Goal: Obtain resource: Download file/media

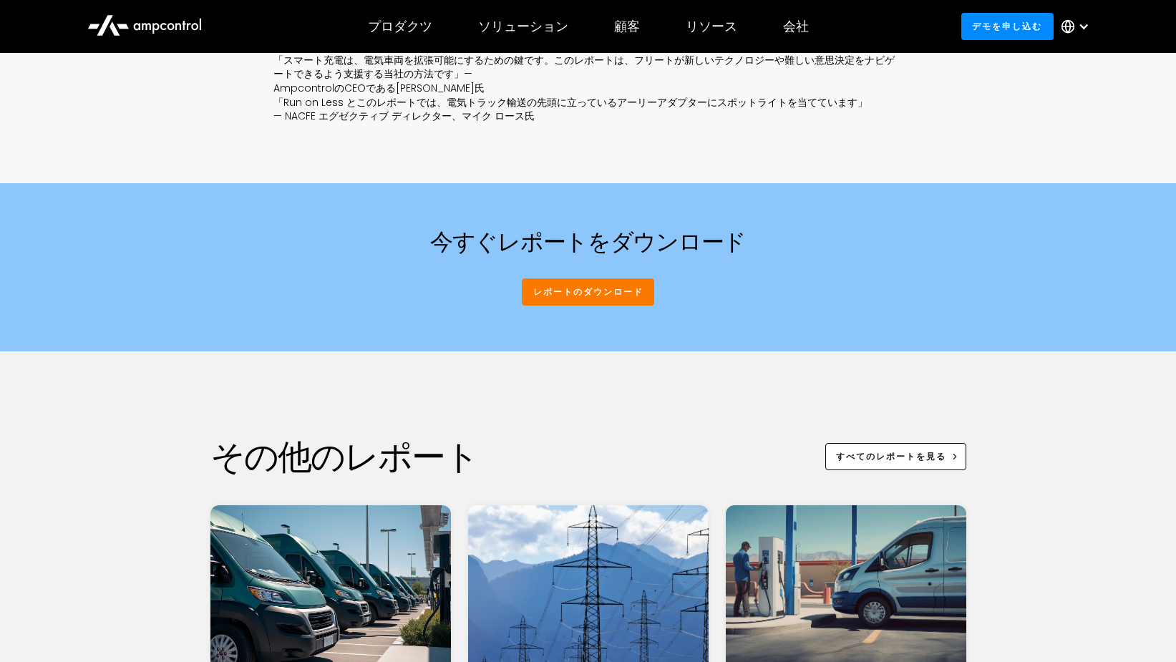
scroll to position [1073, 0]
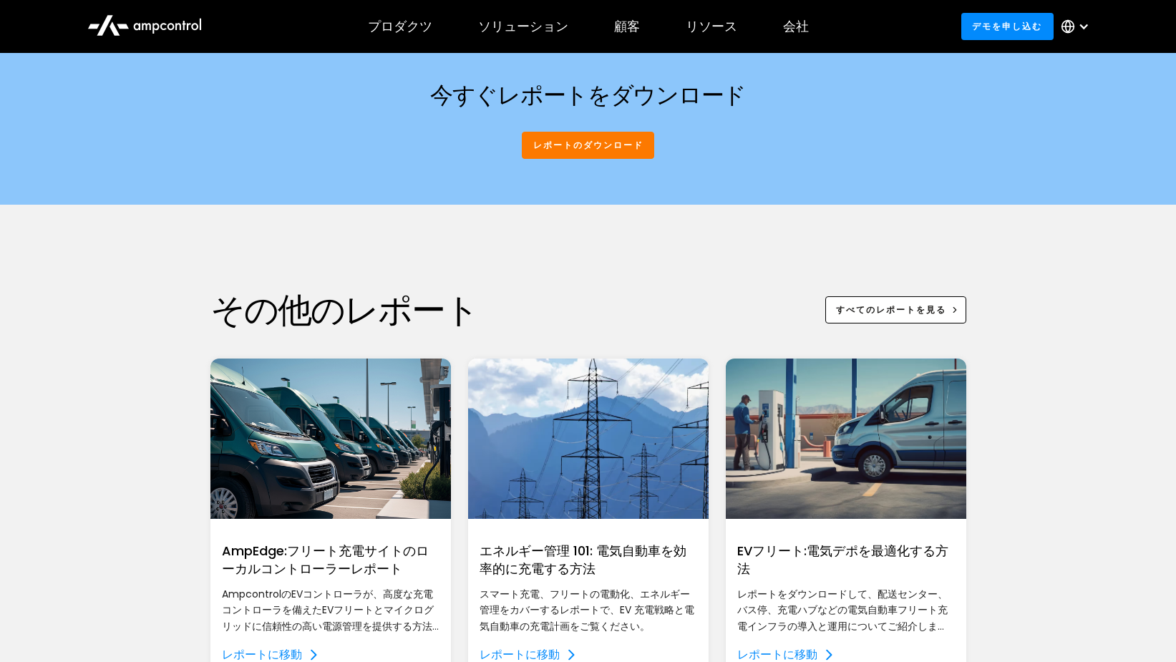
click at [595, 147] on link "レポートのダウンロード" at bounding box center [588, 145] width 132 height 26
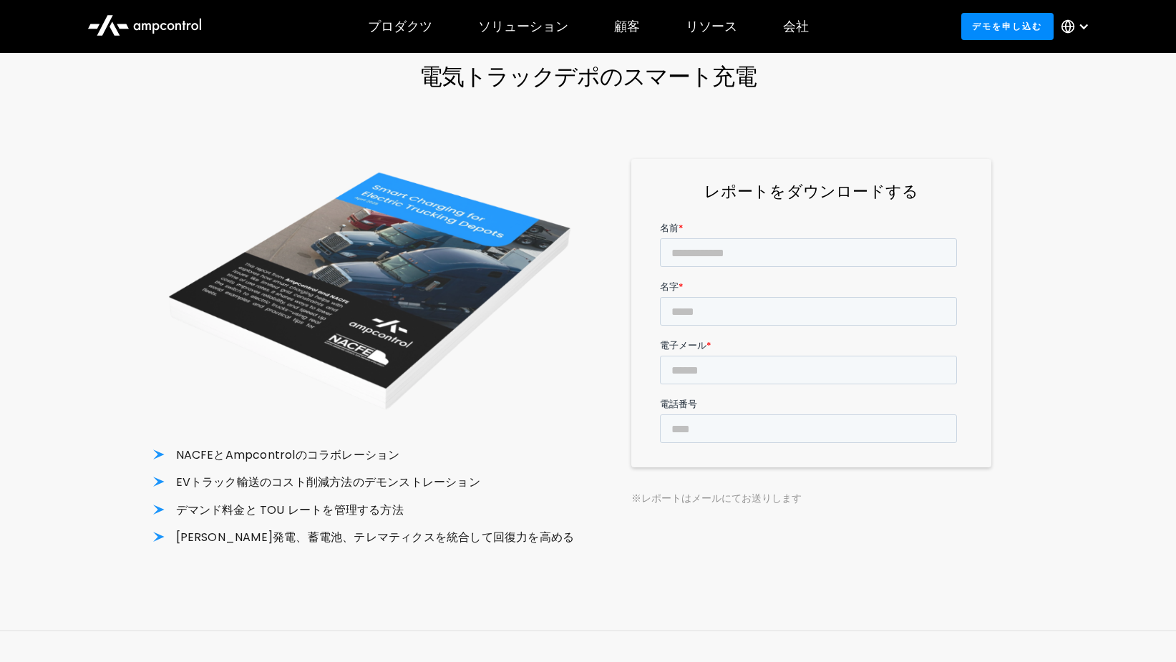
scroll to position [76, 0]
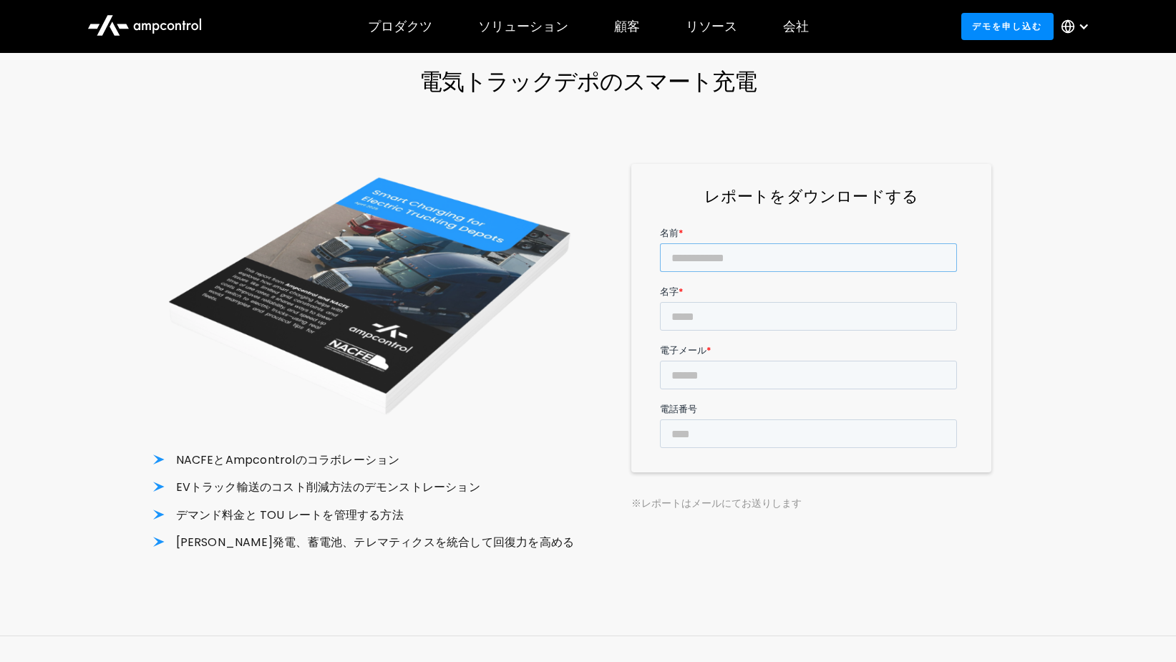
click at [752, 260] on input "名前 *" at bounding box center [807, 257] width 297 height 29
type input "********"
type input "*********"
click at [727, 360] on input "電子メール *" at bounding box center [807, 374] width 297 height 29
type input "*"
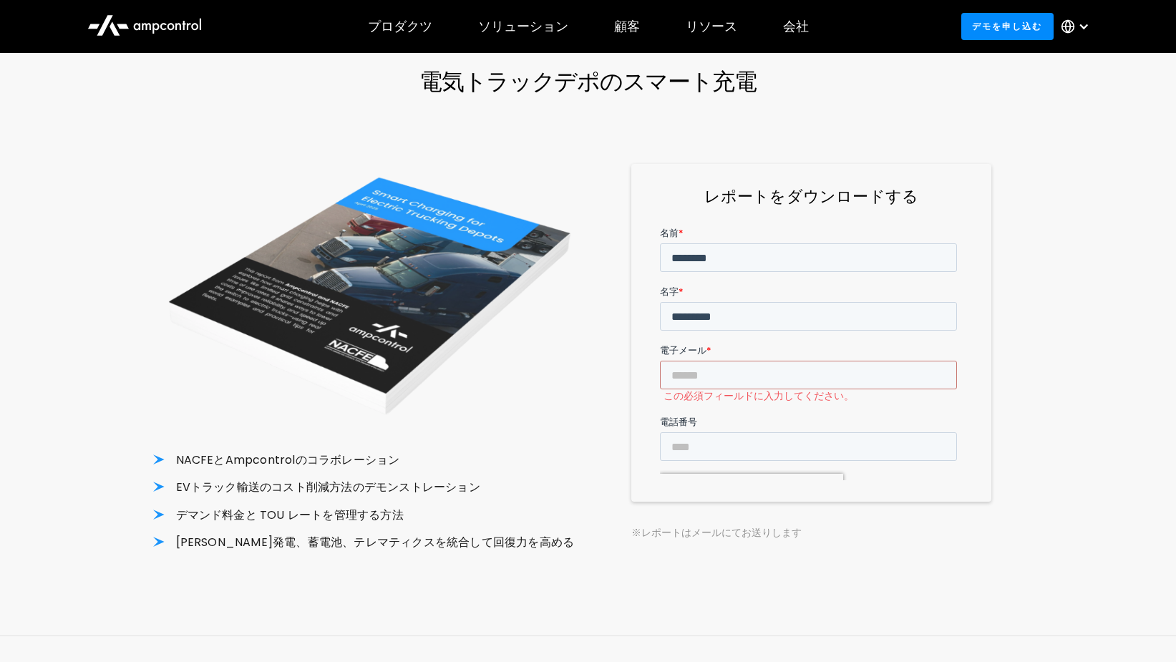
drag, startPoint x: 1147, startPoint y: 213, endPoint x: 1105, endPoint y: 189, distance: 48.7
click at [1147, 213] on div "電気トラックデポのスマート充電 NACFEとAmpcontrolのコラボレーション EVトラック輸送のコスト削減方法のデモンストレーション デマンド料金と T…" at bounding box center [588, 317] width 1176 height 635
click at [727, 360] on input "電子メール *" at bounding box center [807, 374] width 297 height 29
paste input "**********"
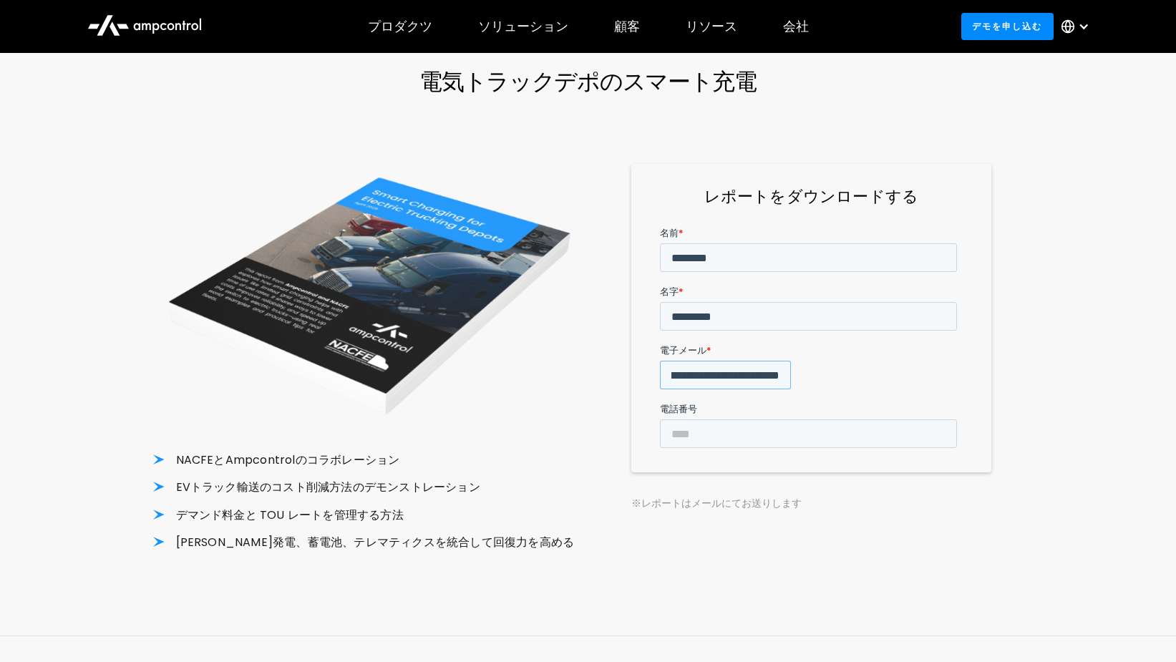
type input "**********"
click at [685, 528] on input "**" at bounding box center [680, 541] width 42 height 27
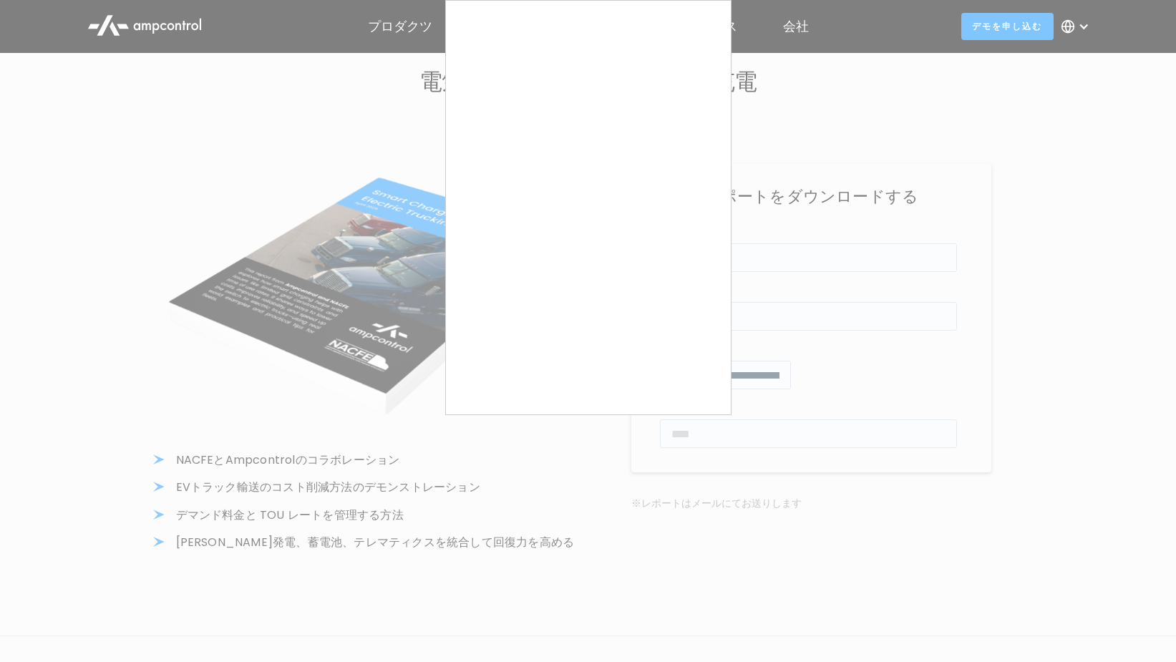
type input "******"
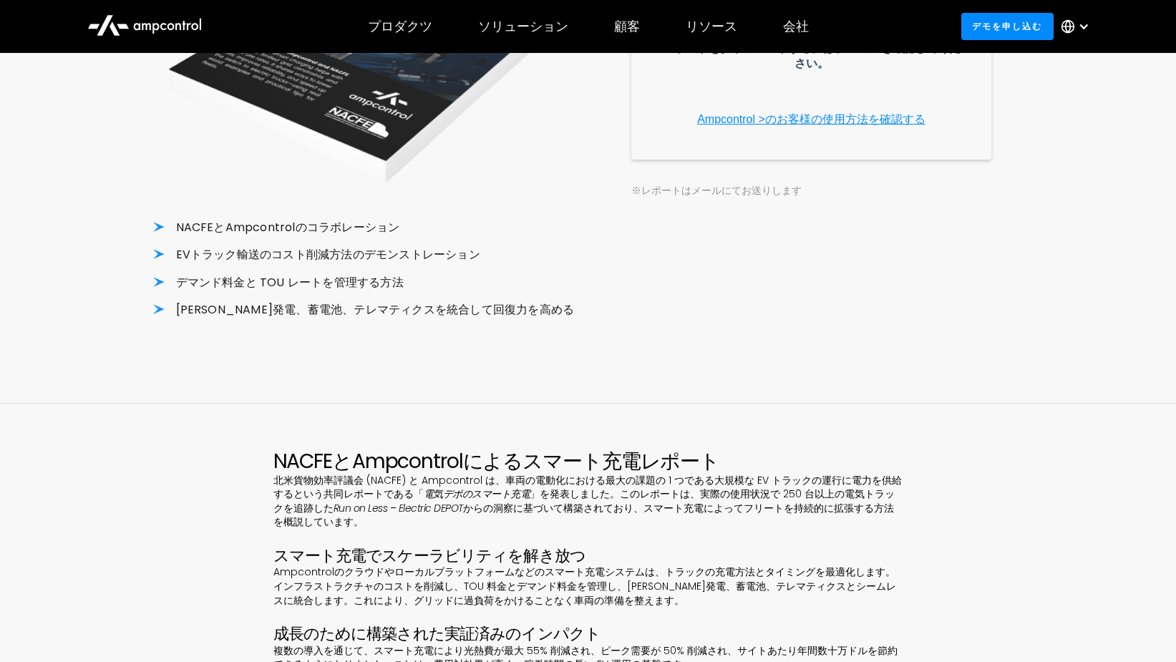
scroll to position [286, 0]
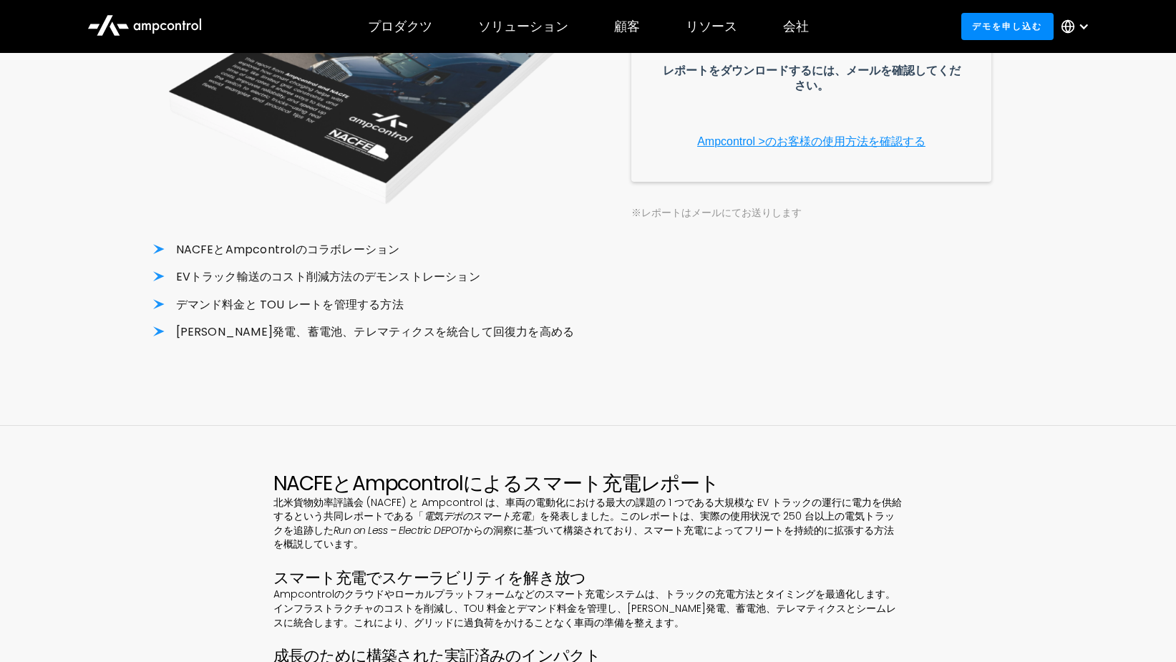
click at [741, 147] on link "Ampcontrol >のお客様の使用方法を確認する" at bounding box center [810, 141] width 228 height 12
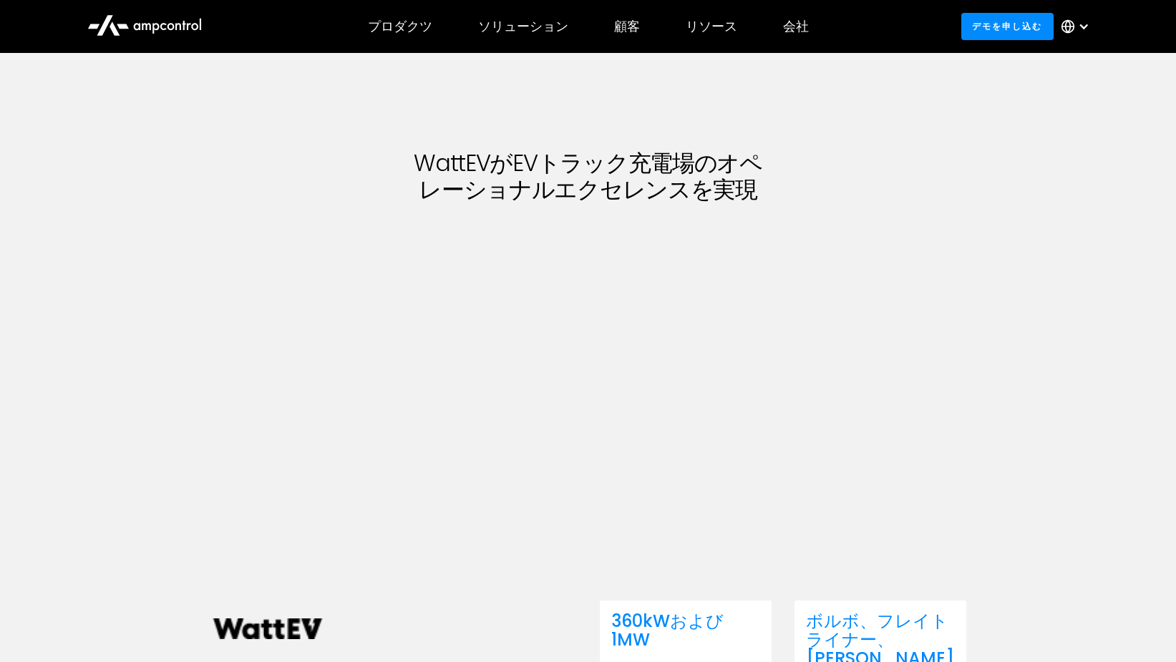
drag, startPoint x: 796, startPoint y: 370, endPoint x: 1025, endPoint y: 405, distance: 231.6
drag, startPoint x: 1025, startPoint y: 405, endPoint x: 959, endPoint y: 288, distance: 133.9
click at [959, 288] on div "WattEVがEVトラック充電場のオペレーショナルエクセレンスを実現 Ampcontrol 付き WattEVはAmpcontrolのソフトウェアを使用して、…" at bounding box center [588, 456] width 756 height 806
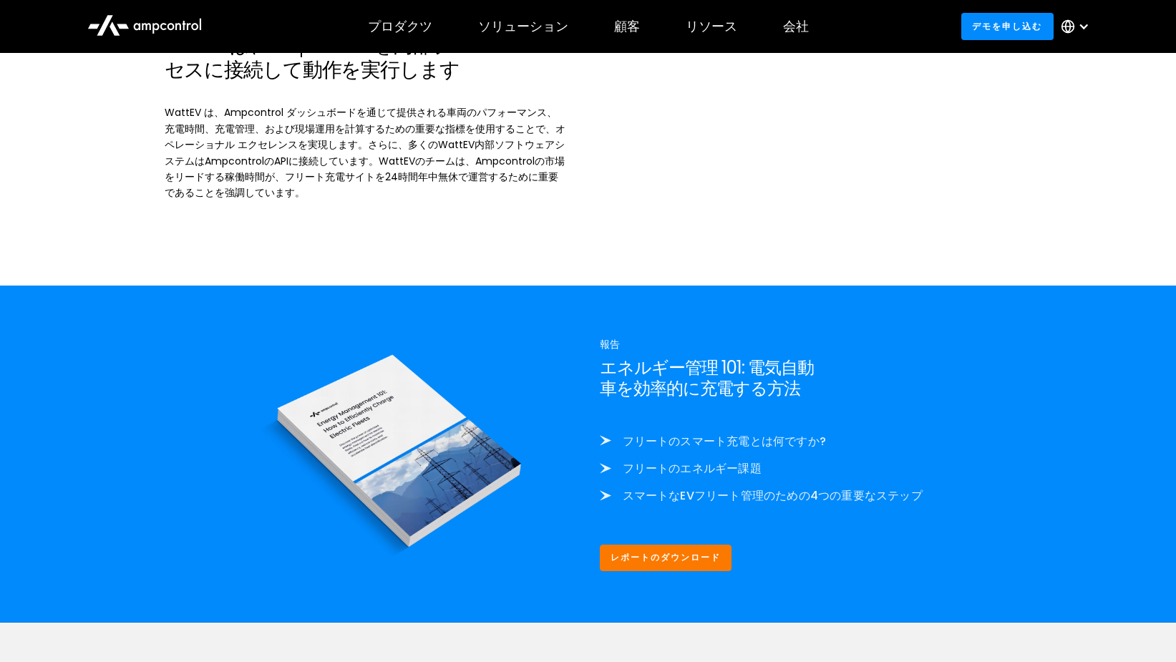
scroll to position [1932, 0]
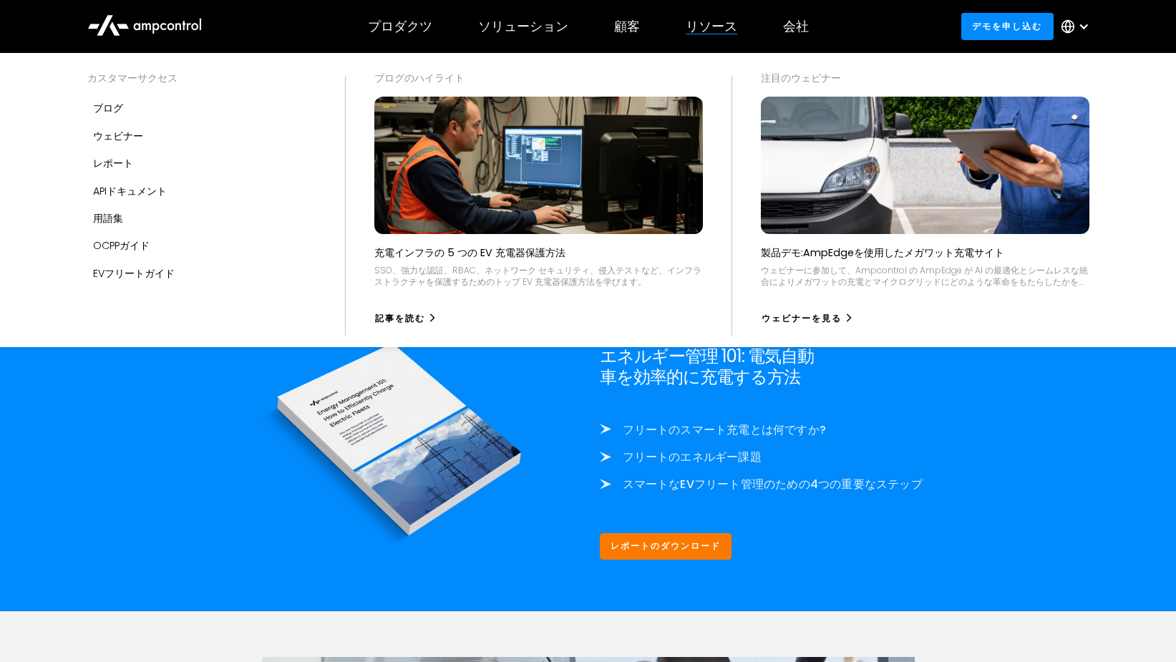
click at [127, 162] on div "レポート" at bounding box center [113, 163] width 40 height 16
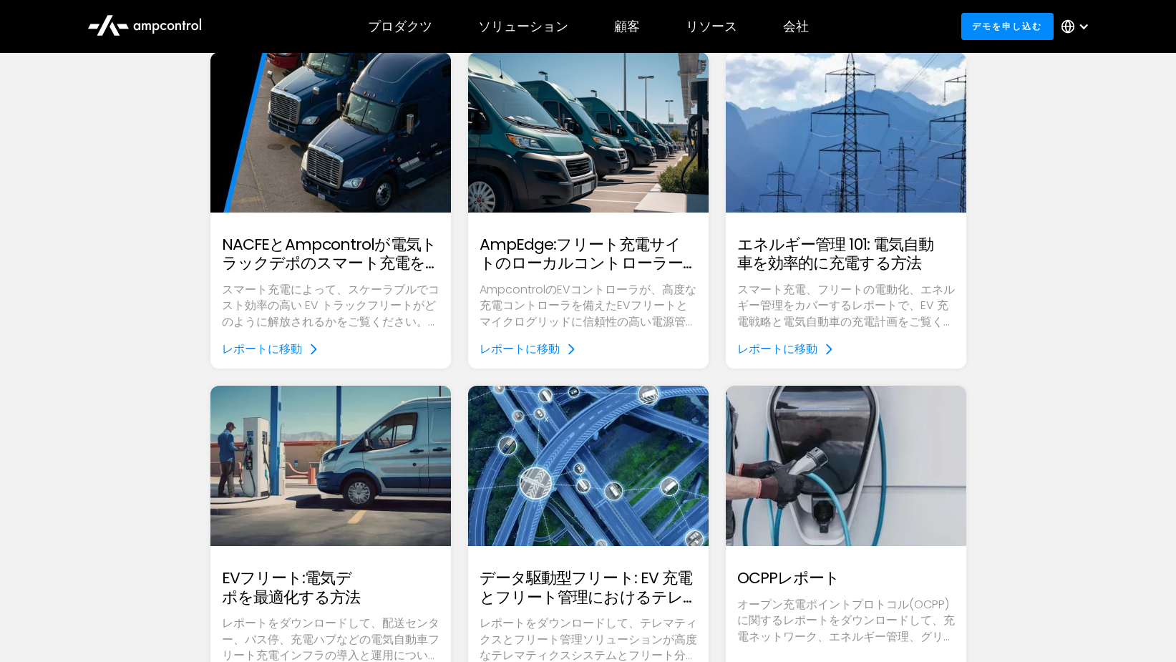
scroll to position [143, 0]
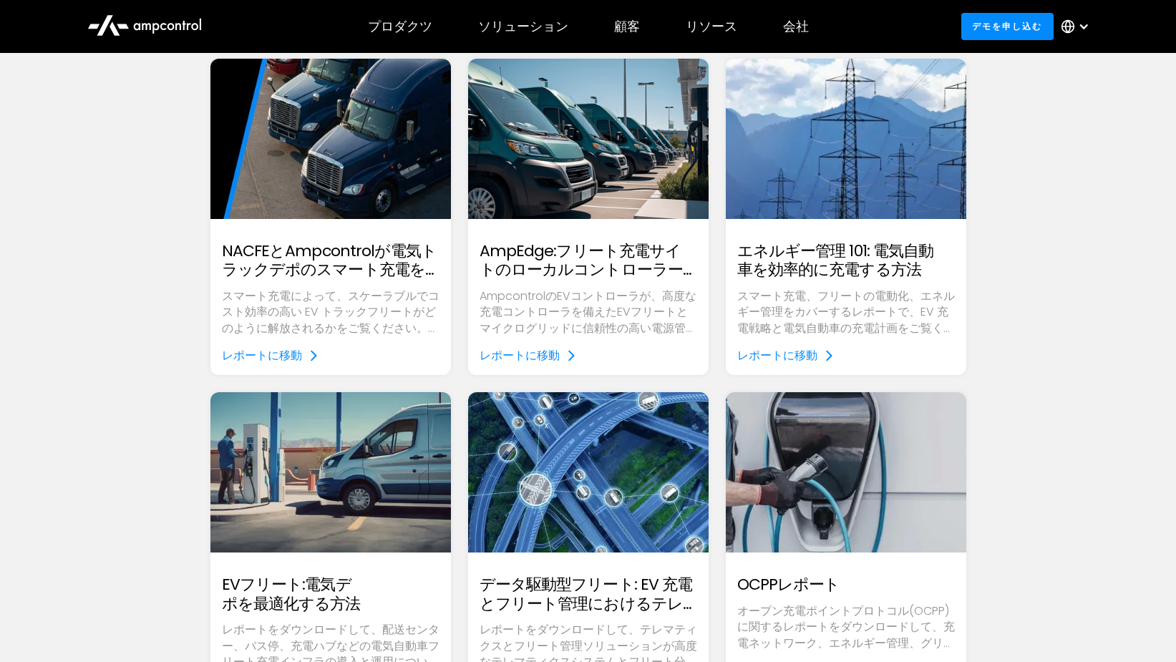
click at [821, 358] on link "レポートに移動" at bounding box center [785, 356] width 97 height 16
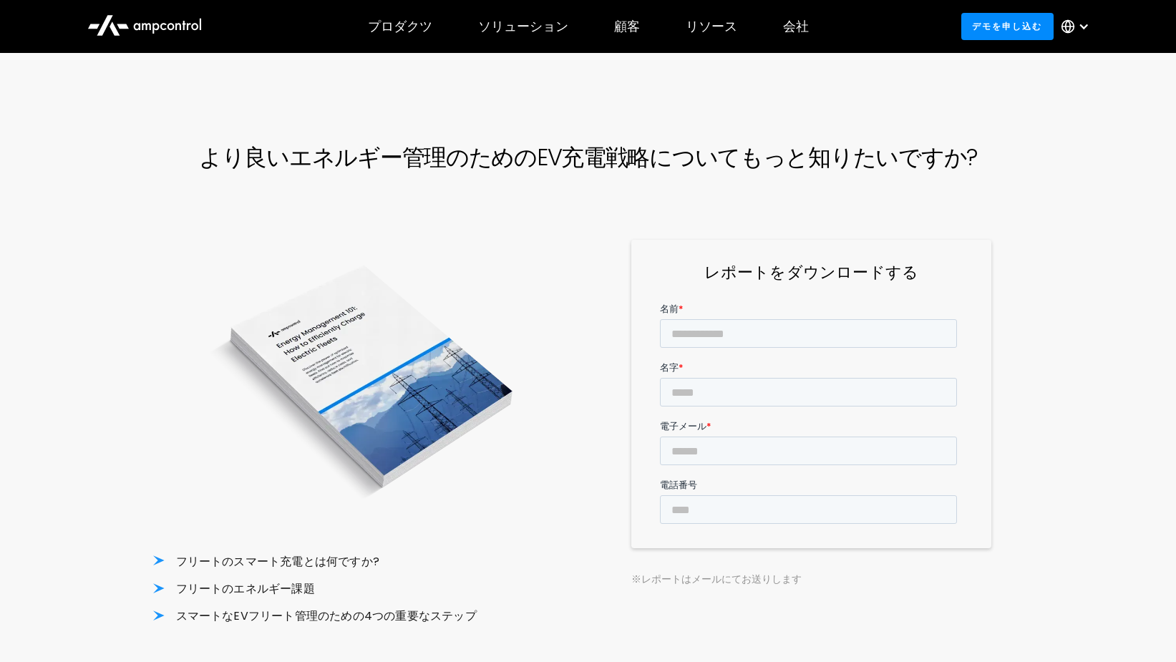
click at [525, 263] on img at bounding box center [365, 380] width 424 height 280
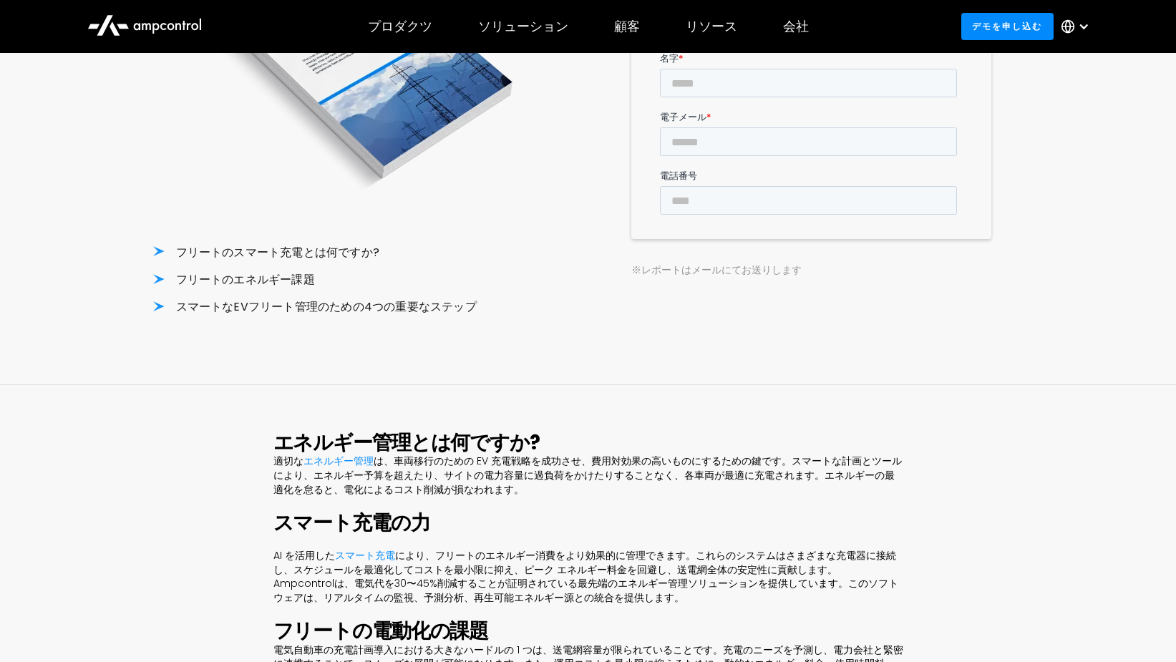
scroll to position [358, 0]
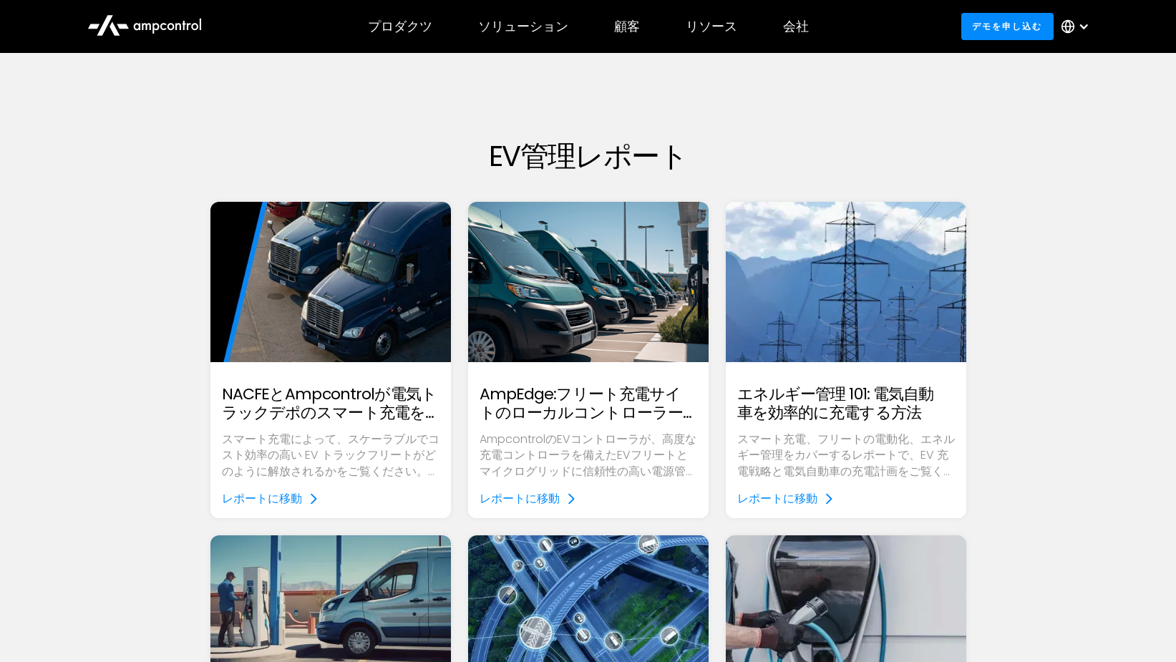
scroll to position [143, 0]
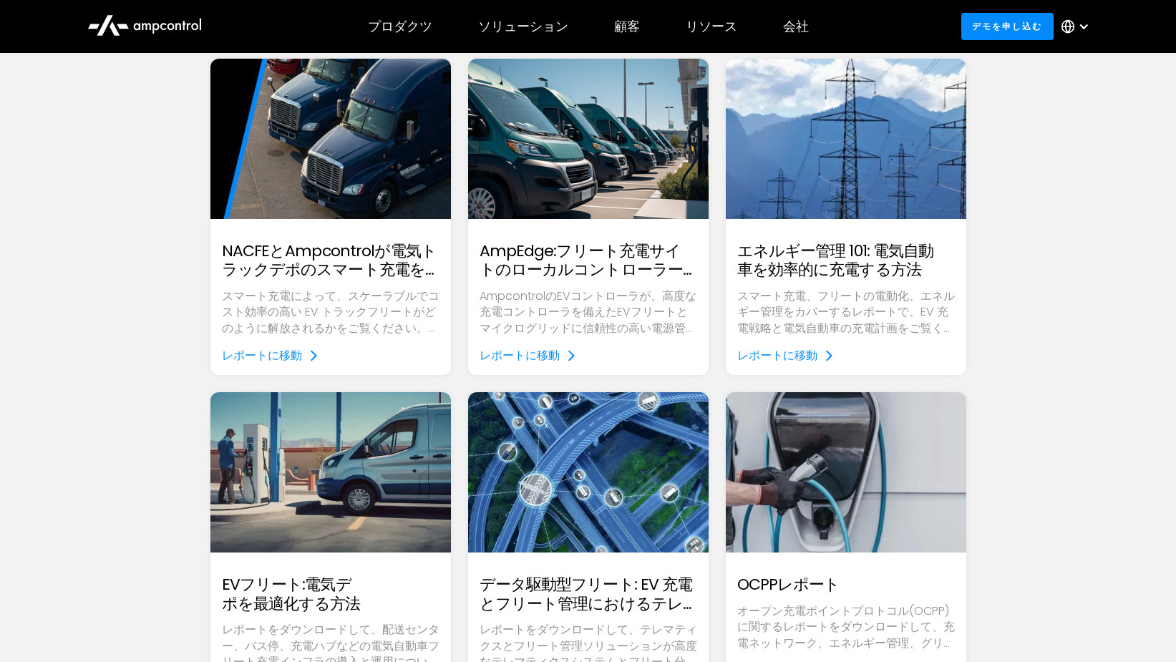
click at [578, 265] on h2 "AmpEdge:フリート充電サイトのローカルコントローラーレポート" at bounding box center [588, 261] width 218 height 38
click at [386, 258] on h2 "NACFEとAmpcontrolが電気トラックデポのスマート充電を報告" at bounding box center [331, 261] width 218 height 38
click at [280, 358] on div "レポートに移動" at bounding box center [262, 356] width 80 height 16
click at [518, 350] on div "レポートに移動" at bounding box center [519, 356] width 80 height 16
click at [806, 357] on div "レポートに移動" at bounding box center [777, 356] width 80 height 16
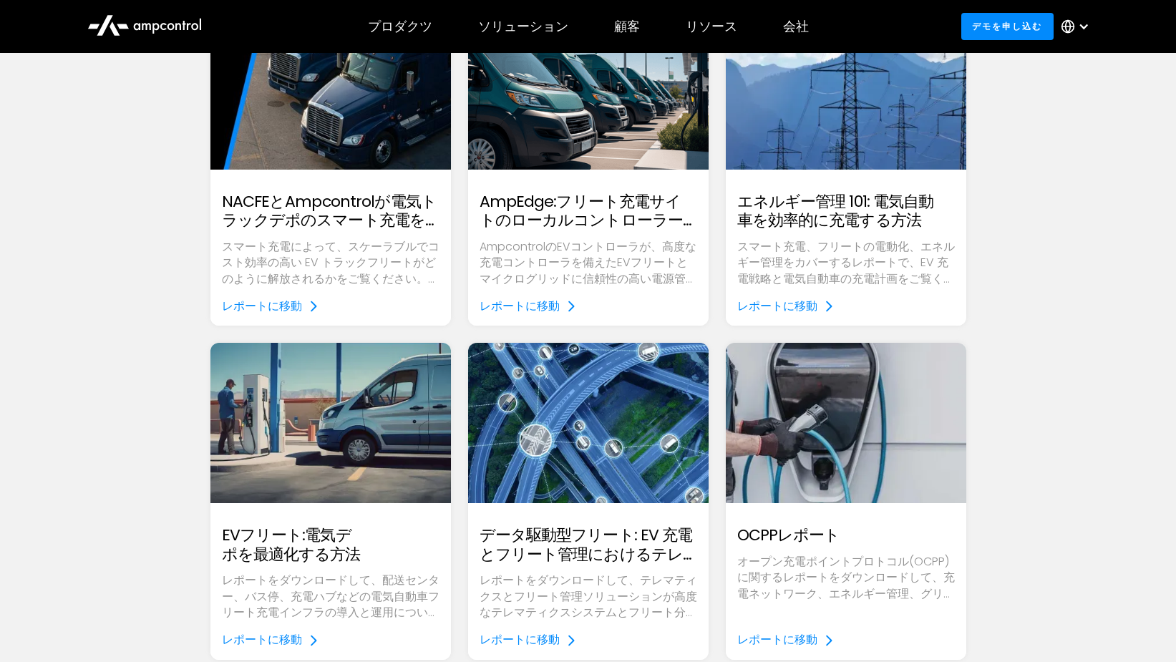
scroll to position [286, 0]
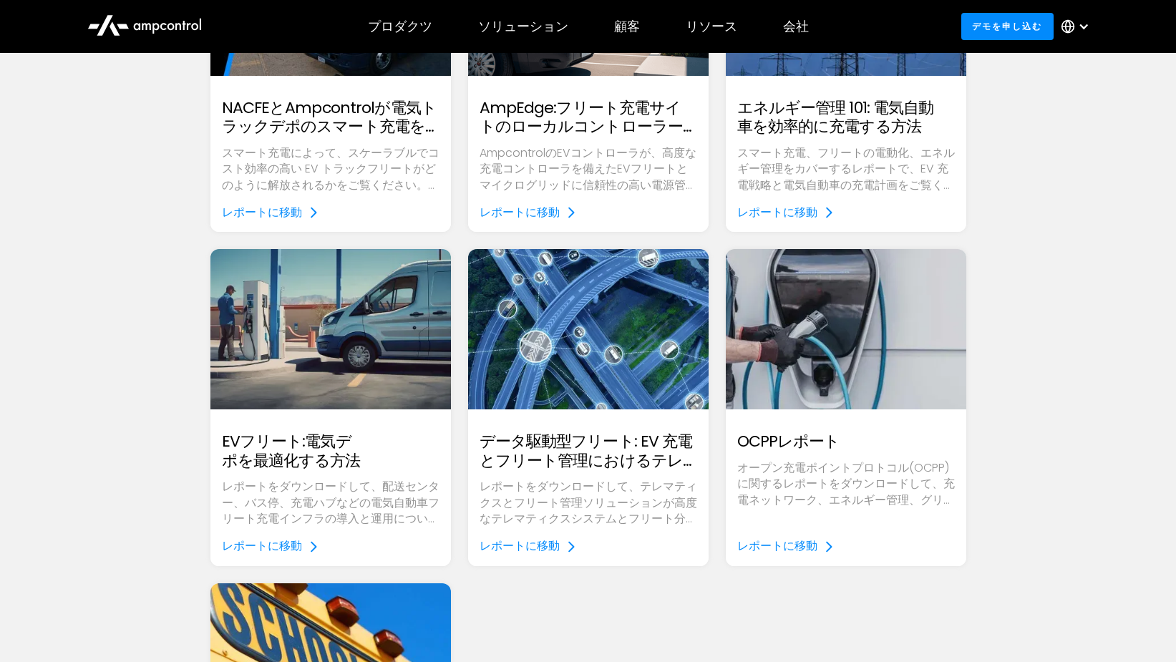
click at [284, 540] on div "レポートに移動" at bounding box center [262, 546] width 80 height 16
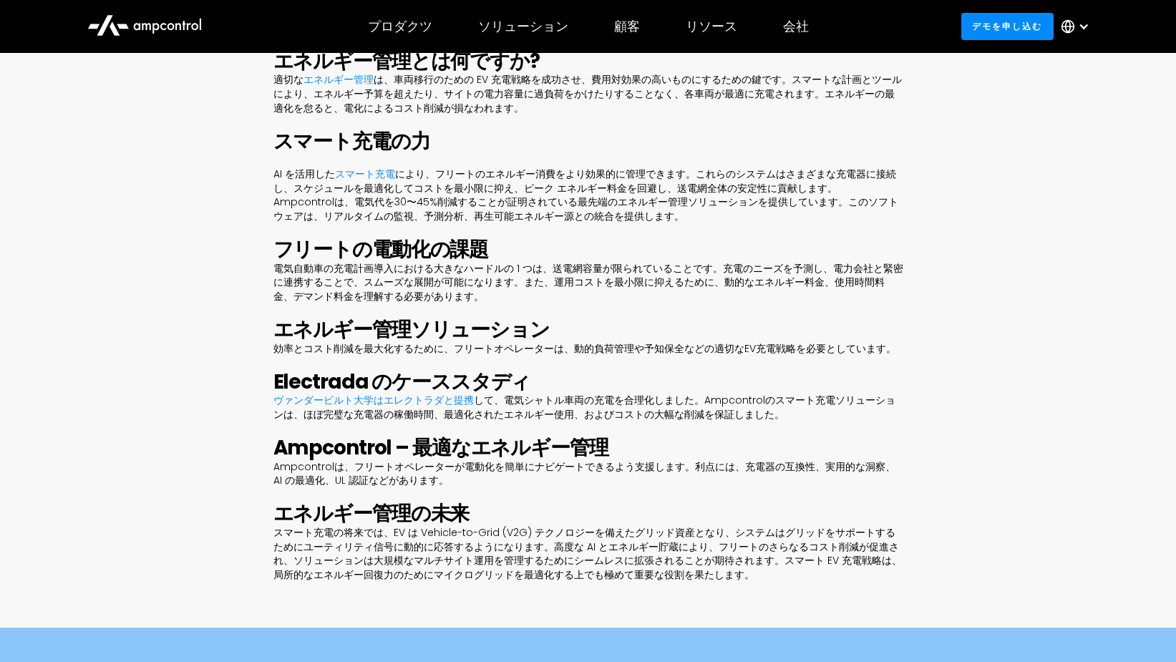
scroll to position [715, 0]
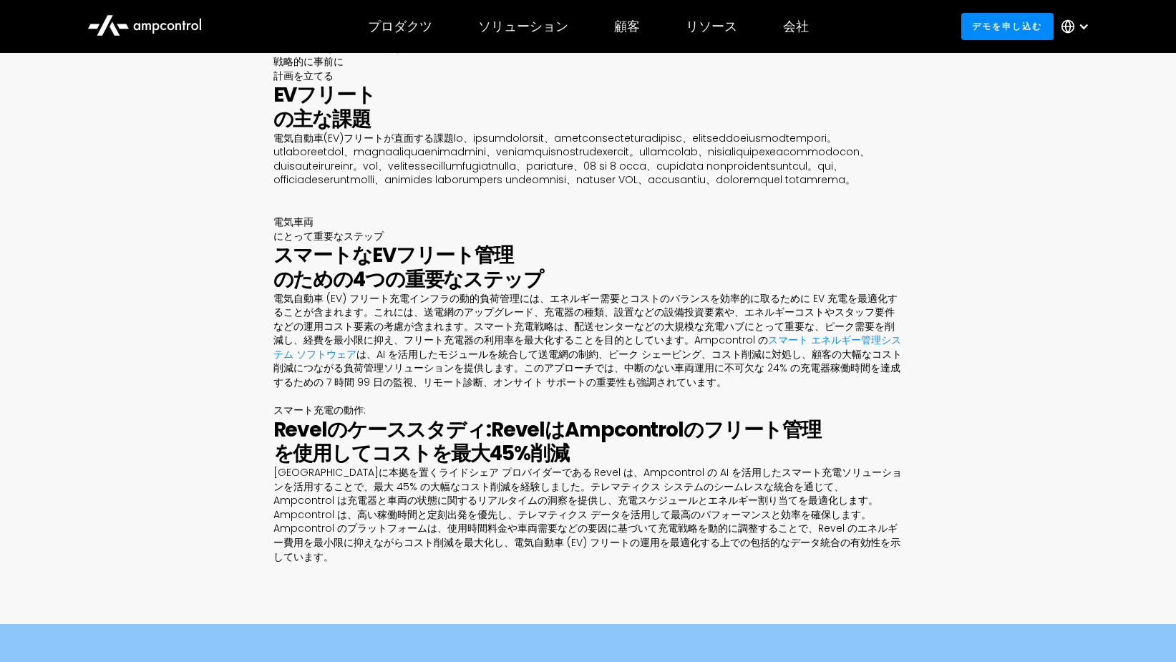
scroll to position [787, 0]
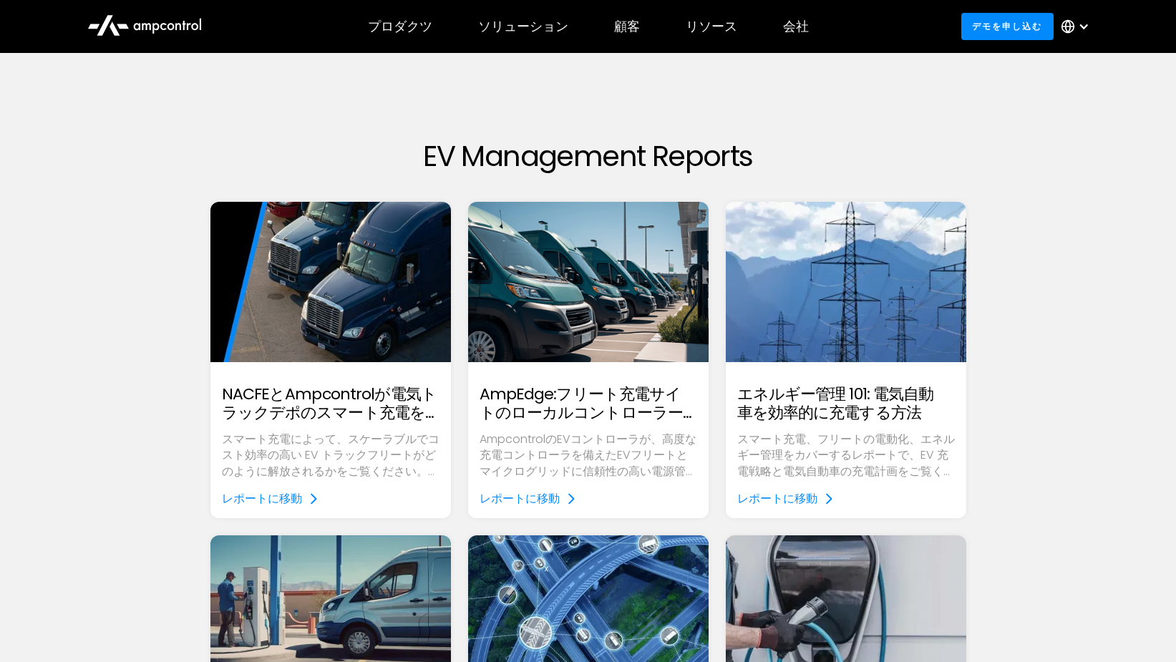
scroll to position [286, 0]
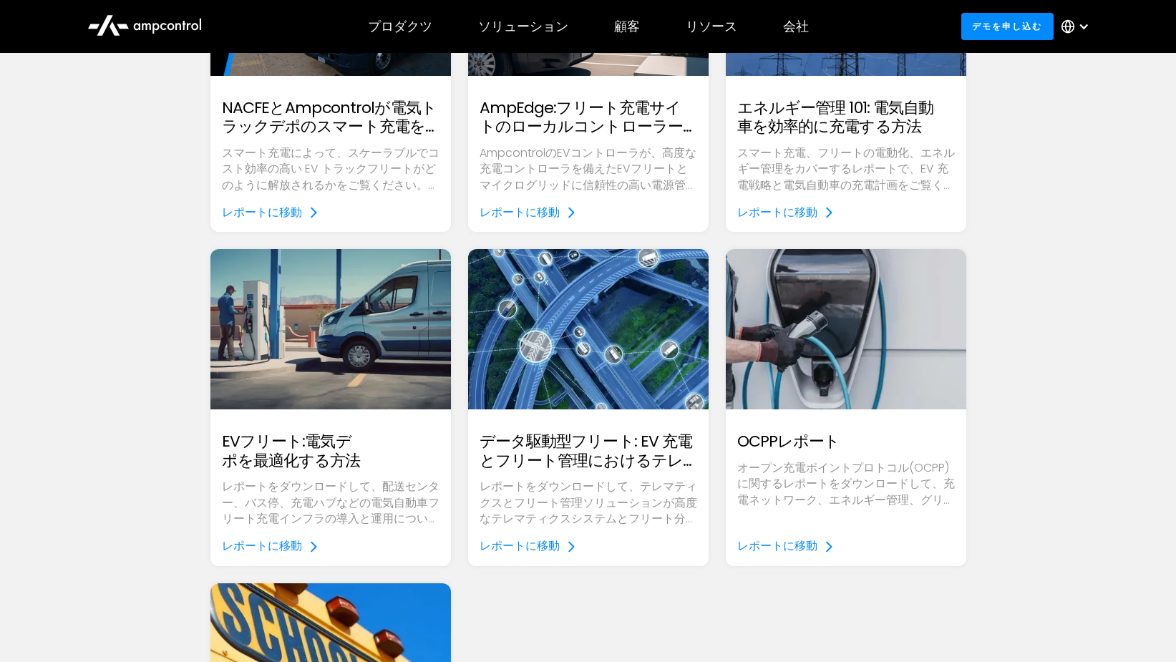
click at [520, 543] on div "レポートに移動" at bounding box center [519, 546] width 80 height 16
click at [806, 544] on div "レポートに移動" at bounding box center [777, 546] width 80 height 16
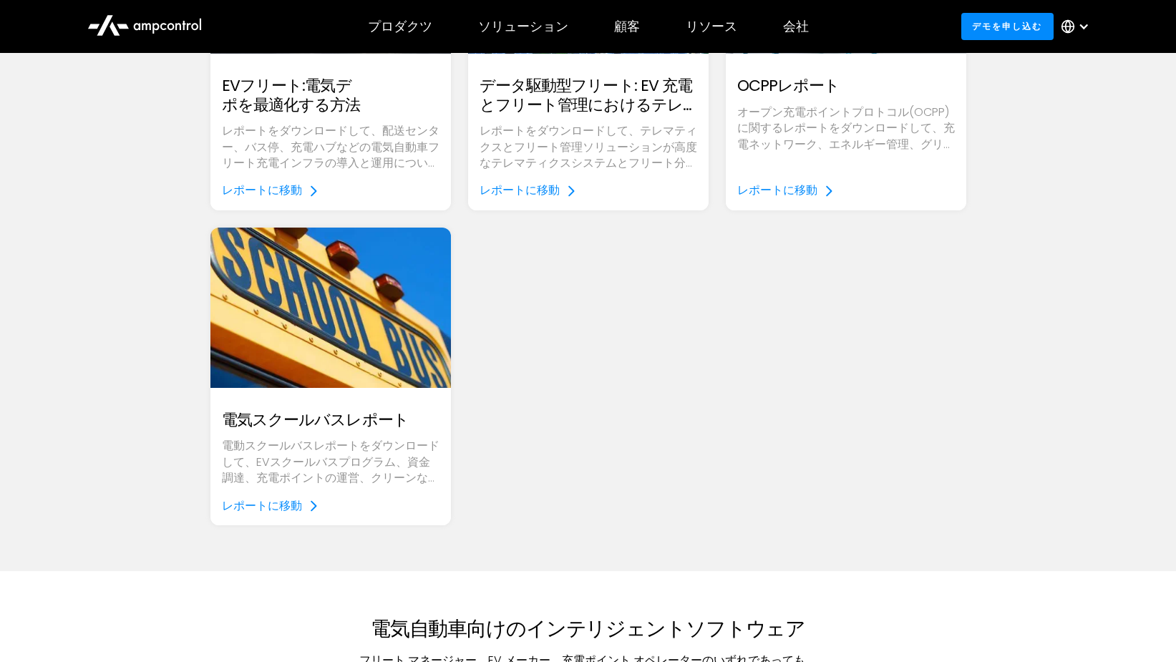
scroll to position [644, 0]
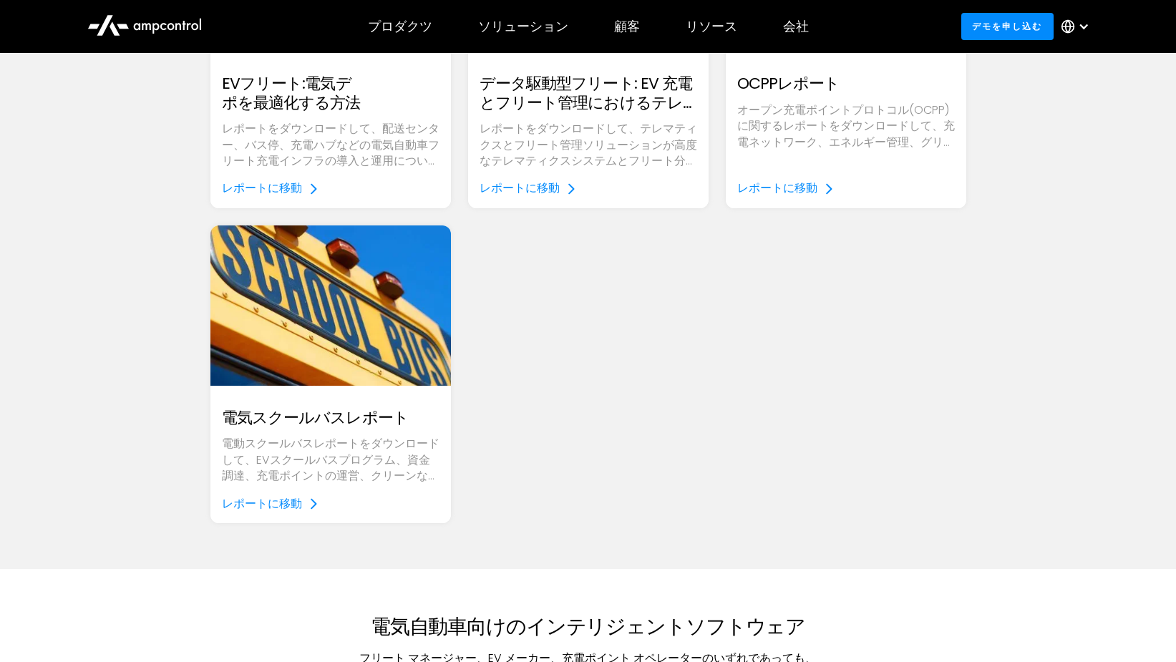
click at [276, 496] on div "レポートに移動" at bounding box center [262, 504] width 80 height 16
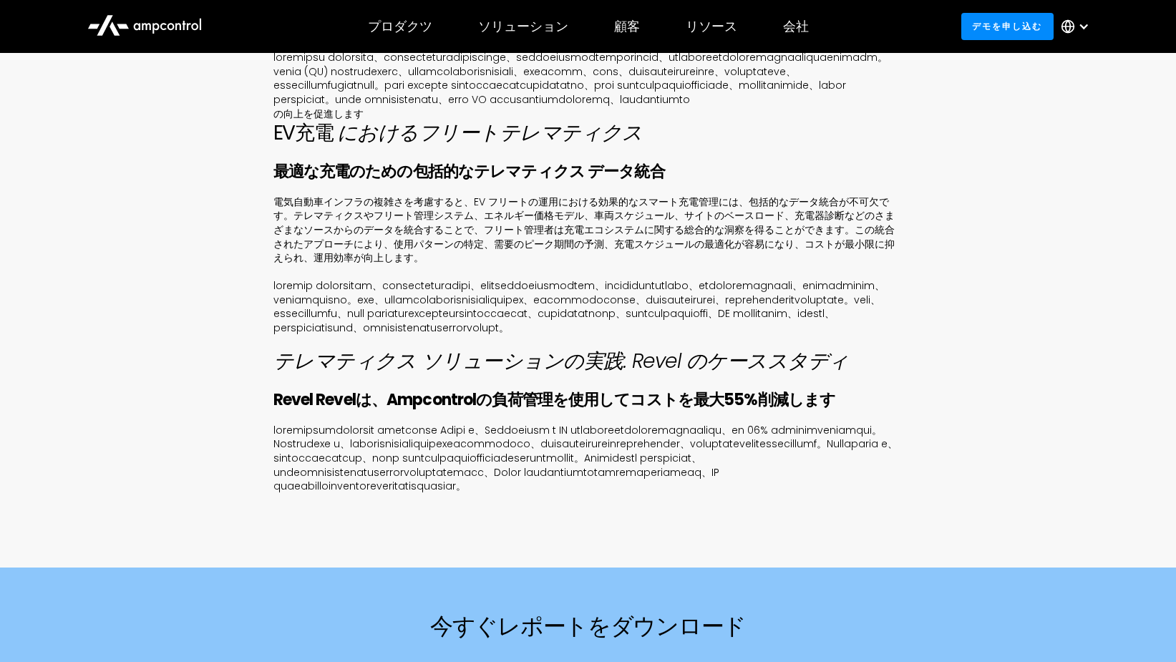
scroll to position [787, 0]
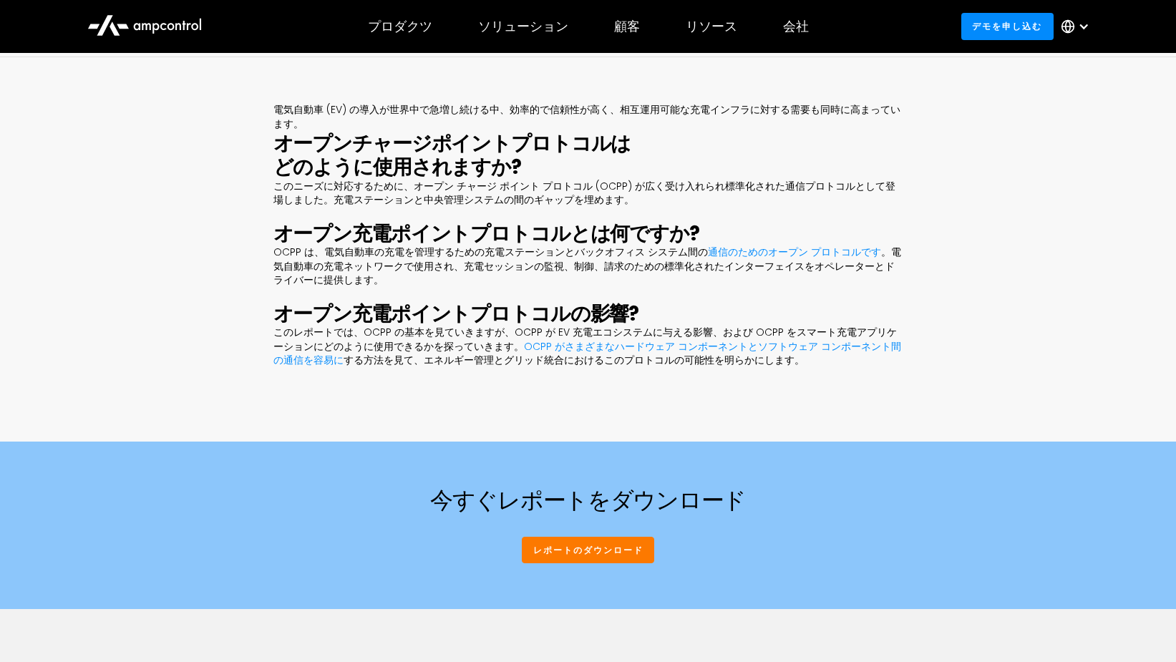
scroll to position [644, 0]
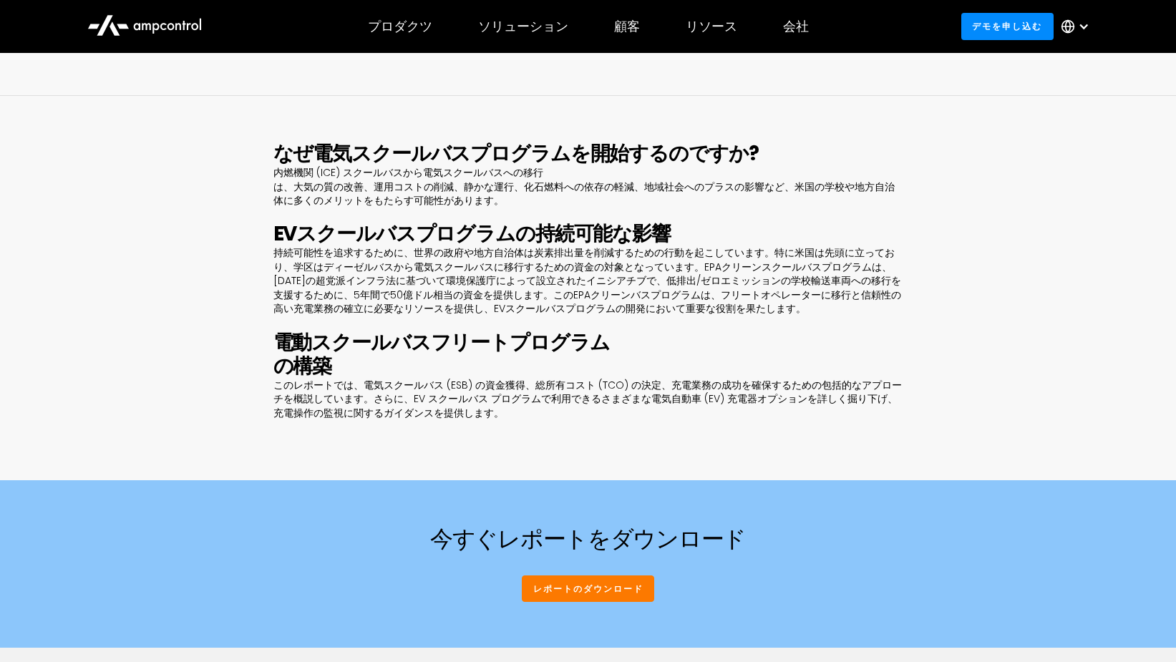
scroll to position [644, 0]
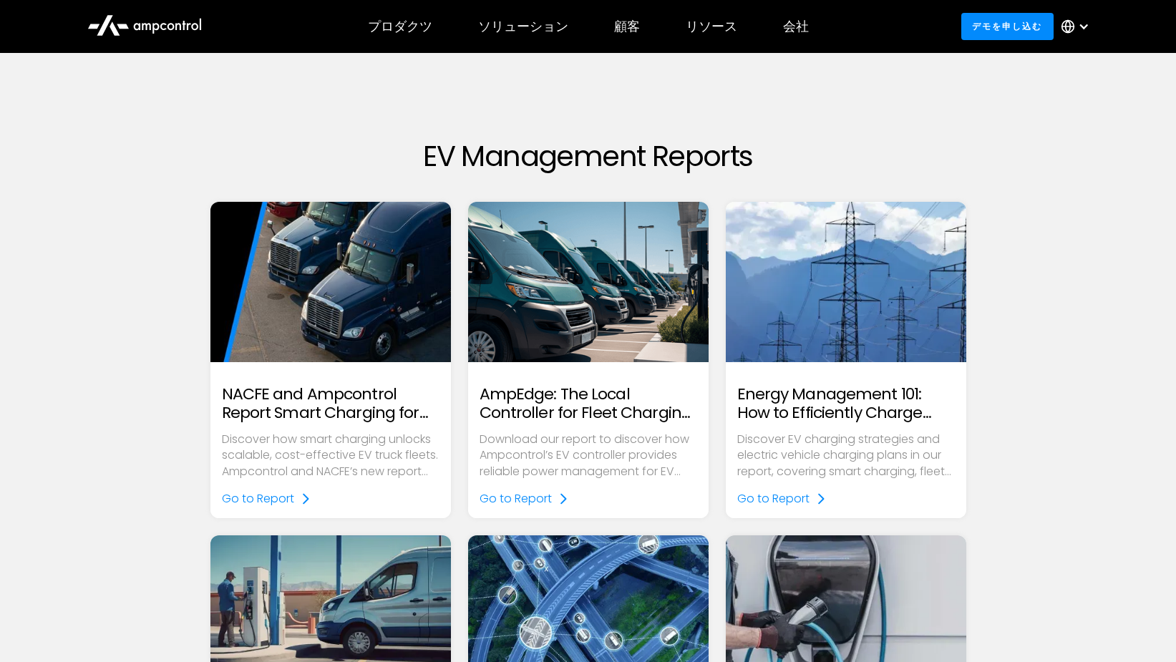
scroll to position [644, 0]
